Goal: Find specific page/section

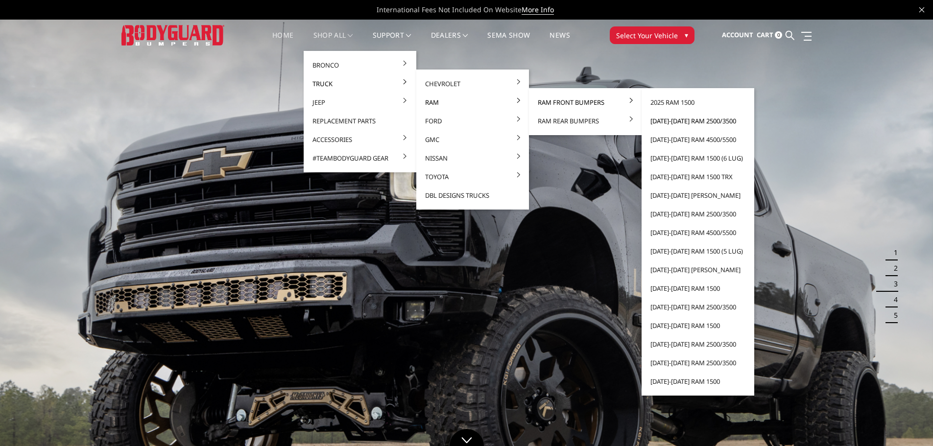
click at [665, 121] on link "[DATE]-[DATE] Ram 2500/3500" at bounding box center [697, 121] width 105 height 19
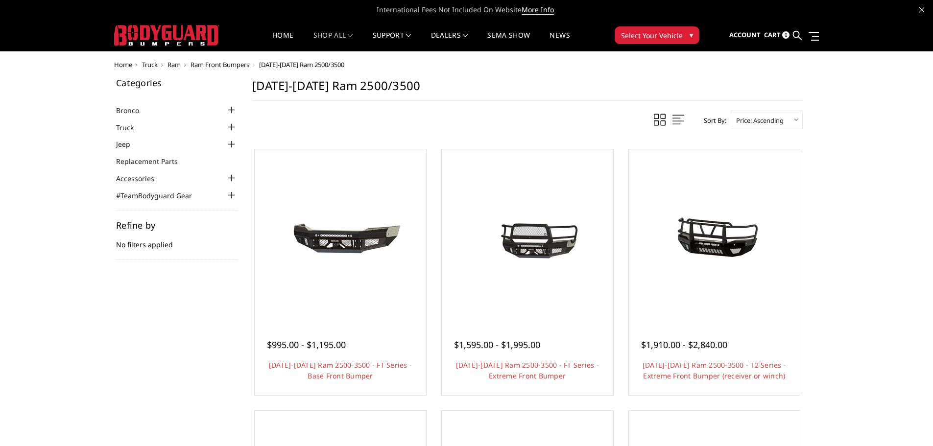
click at [177, 64] on span "Ram" at bounding box center [173, 64] width 13 height 9
